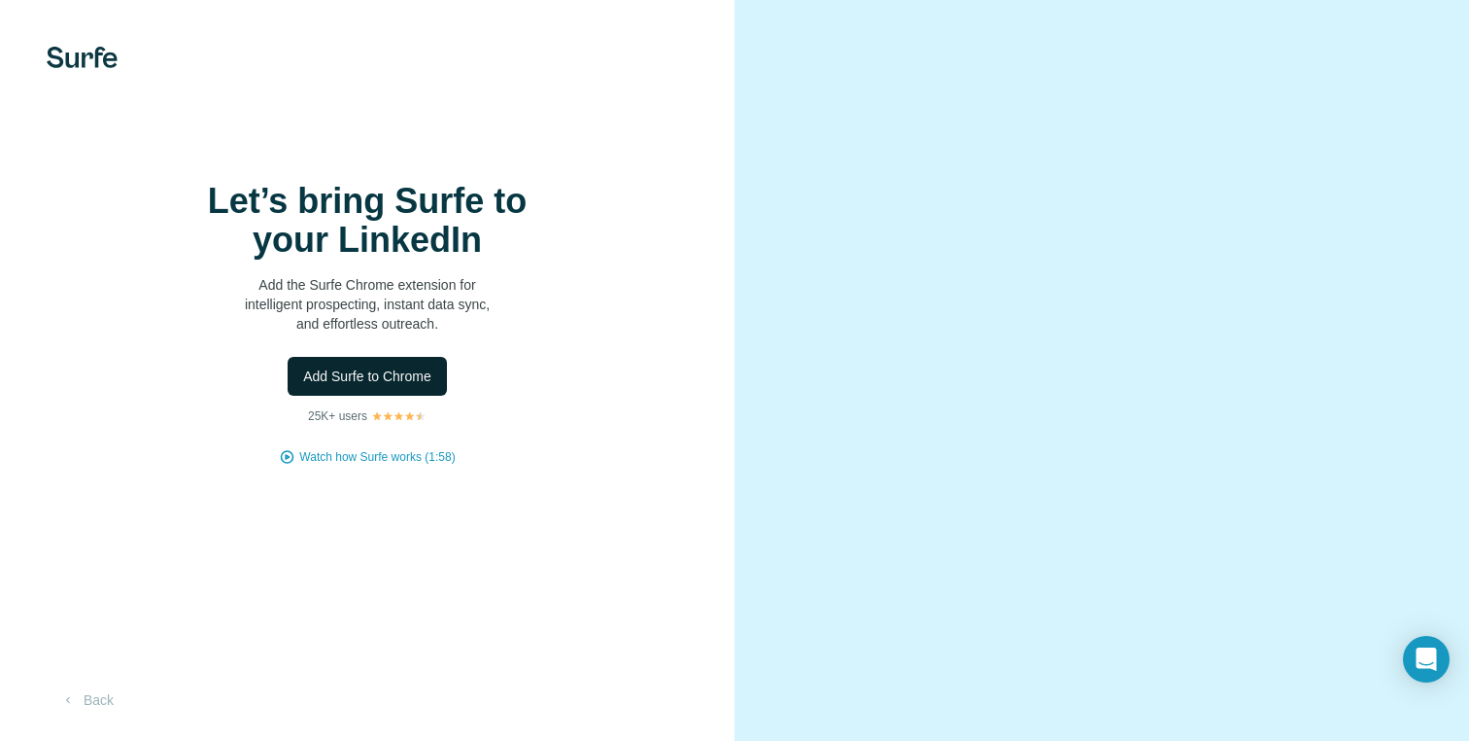
click at [424, 386] on span "Add Surfe to Chrome" at bounding box center [367, 375] width 128 height 19
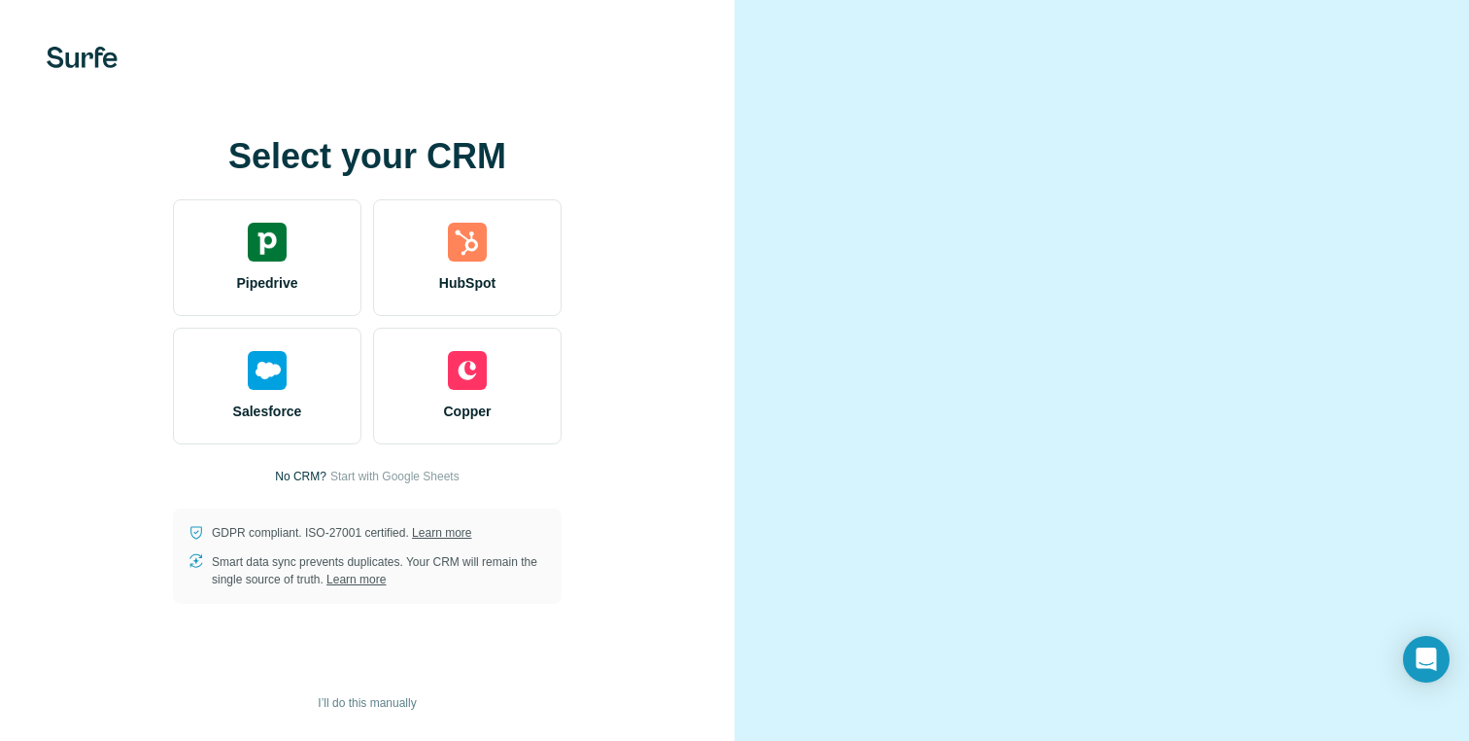
click at [764, 254] on div at bounding box center [1102, 370] width 735 height 741
